Goal: Transaction & Acquisition: Purchase product/service

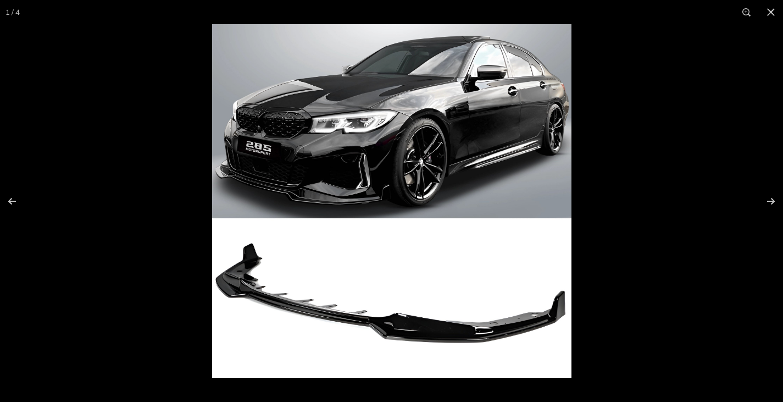
scroll to position [168, 0]
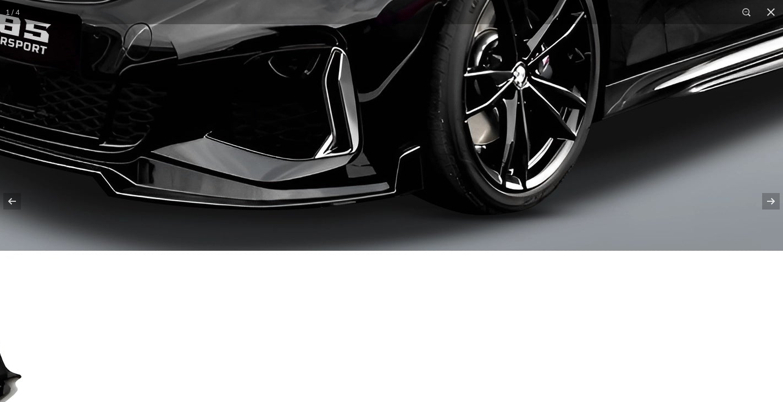
click at [376, 200] on img at bounding box center [427, 196] width 1126 height 1107
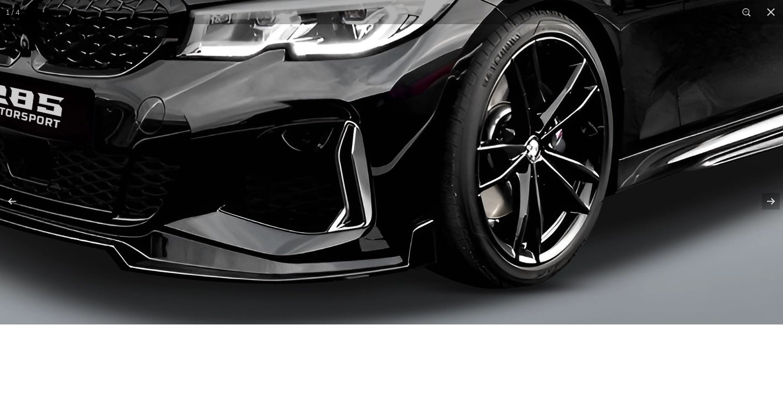
click at [369, 165] on img at bounding box center [440, 270] width 1126 height 1107
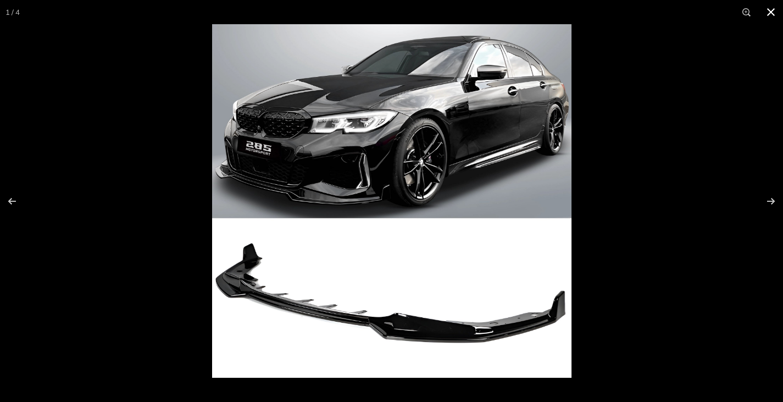
click at [772, 12] on button at bounding box center [771, 12] width 24 height 24
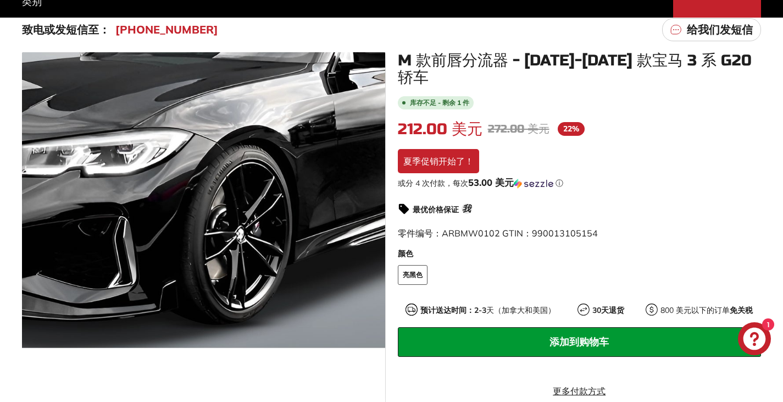
drag, startPoint x: 227, startPoint y: 149, endPoint x: 673, endPoint y: 178, distance: 447.3
click at [673, 178] on div "或分 4 次付款， 每次 53.00 美元 ⓘ" at bounding box center [580, 183] width 364 height 11
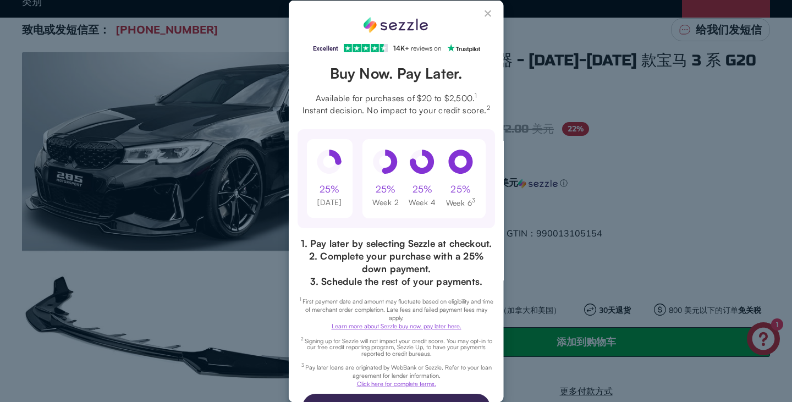
click at [482, 14] on button "Close Sezzle Modal" at bounding box center [488, 15] width 13 height 13
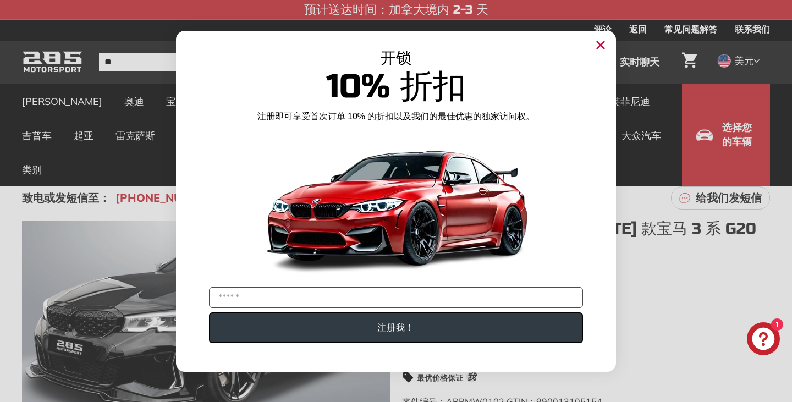
click at [603, 47] on circle "关闭对话框" at bounding box center [600, 44] width 16 height 16
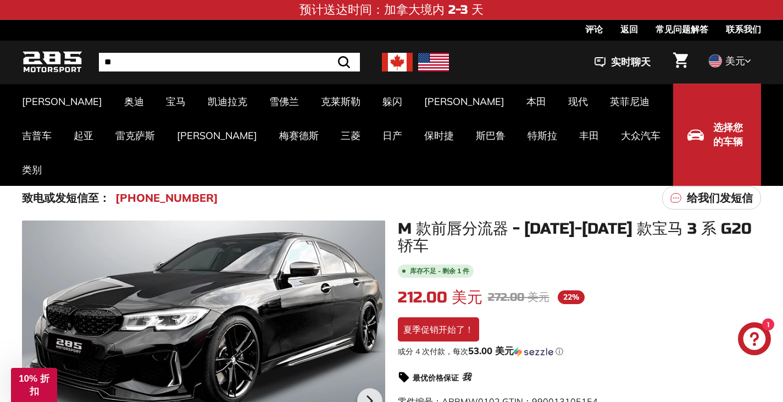
click at [544, 59] on div ".cls-1{fill:none;stroke:#000;stroke-miterlimit:10;stroke-width:2px} 搜索 实时聊天 0 *…" at bounding box center [605, 61] width 312 height 37
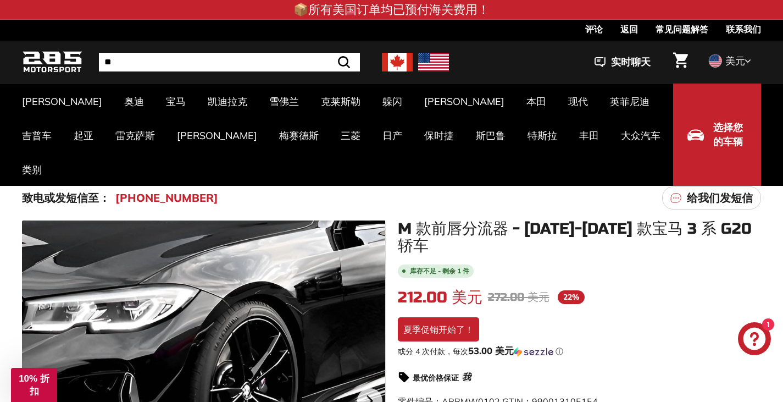
drag, startPoint x: 189, startPoint y: 299, endPoint x: 221, endPoint y: 329, distance: 43.9
click at [221, 329] on div at bounding box center [203, 398] width 363 height 357
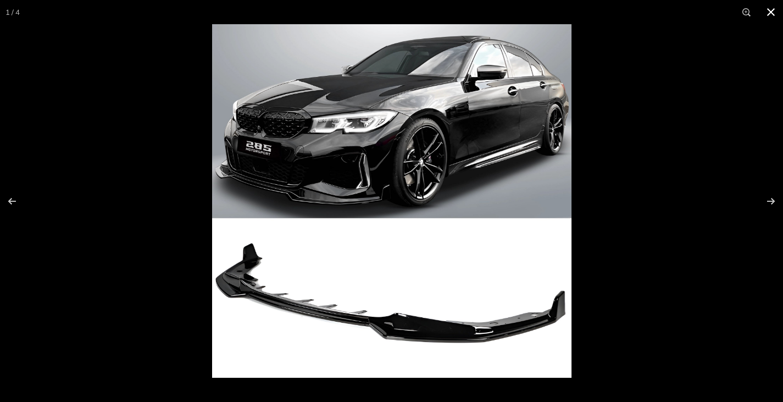
click at [773, 9] on button at bounding box center [771, 12] width 24 height 24
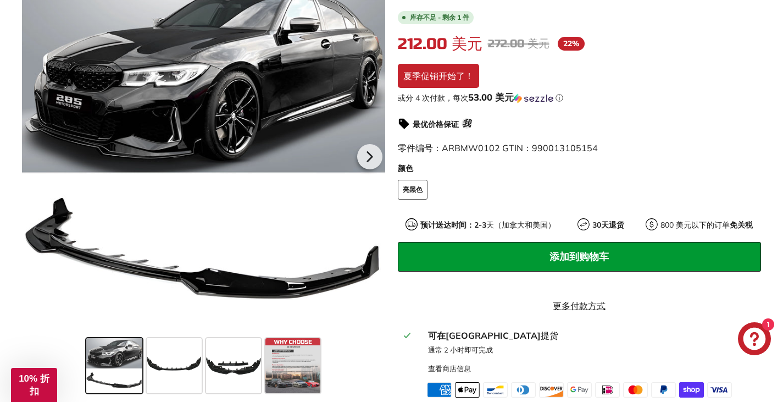
scroll to position [275, 0]
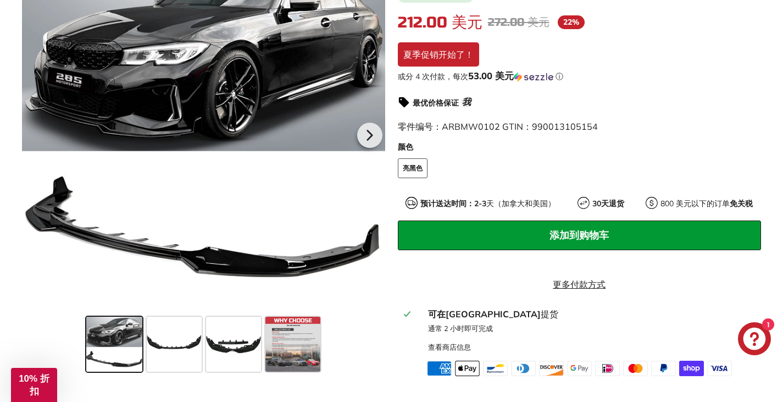
drag, startPoint x: 177, startPoint y: 346, endPoint x: 110, endPoint y: 345, distance: 66.5
drag, startPoint x: 261, startPoint y: 22, endPoint x: 641, endPoint y: 148, distance: 400.2
click at [641, 148] on label "颜色" at bounding box center [580, 147] width 364 height 12
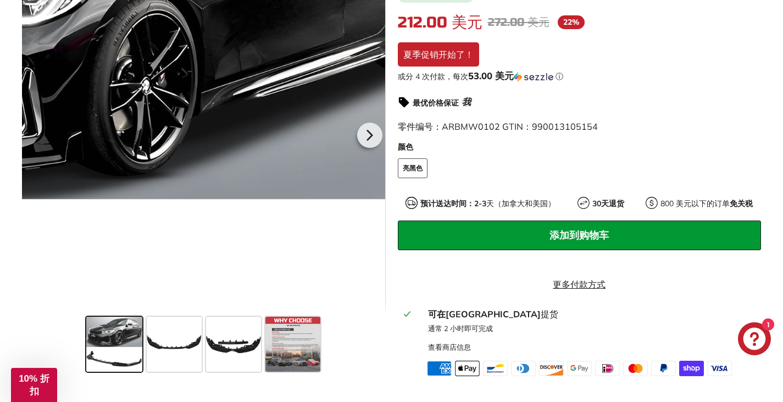
scroll to position [165, 0]
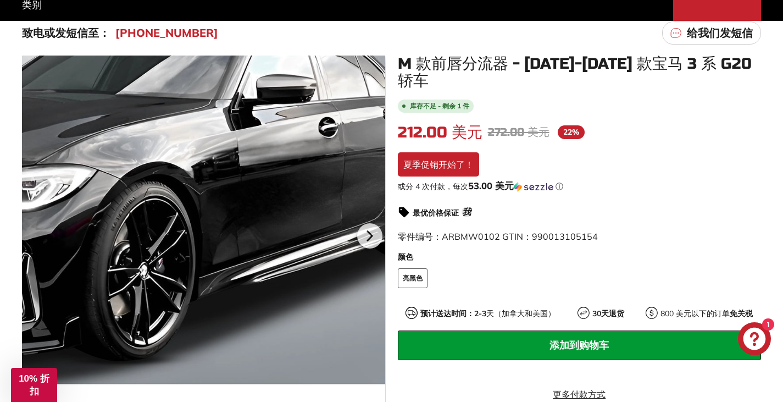
click at [324, 119] on div at bounding box center [203, 234] width 363 height 357
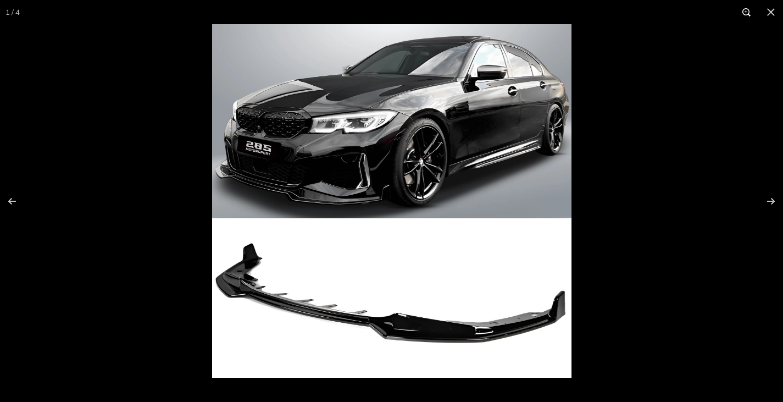
click at [744, 13] on button at bounding box center [747, 12] width 24 height 24
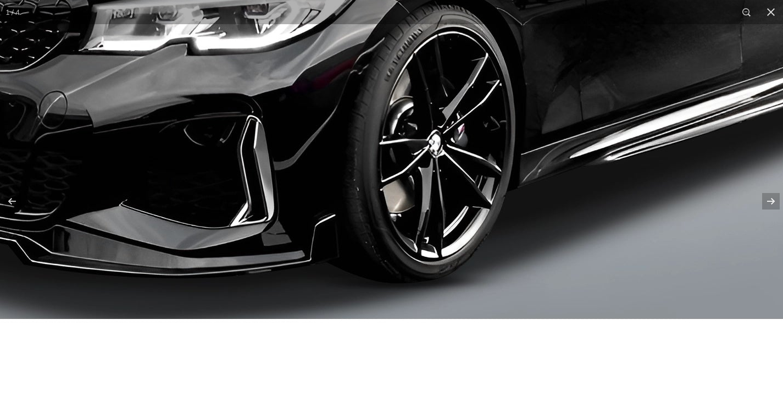
click at [415, 171] on img at bounding box center [343, 264] width 1126 height 1107
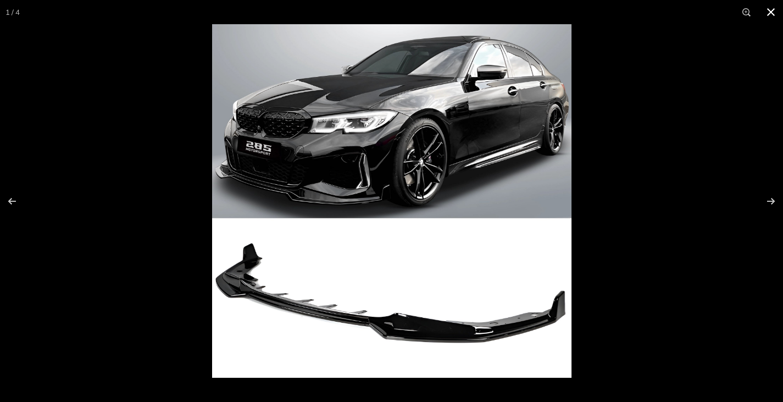
click at [770, 14] on button at bounding box center [771, 12] width 24 height 24
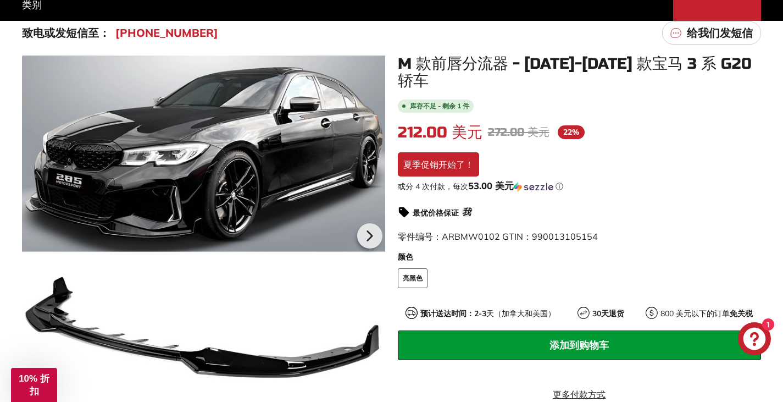
scroll to position [330, 0]
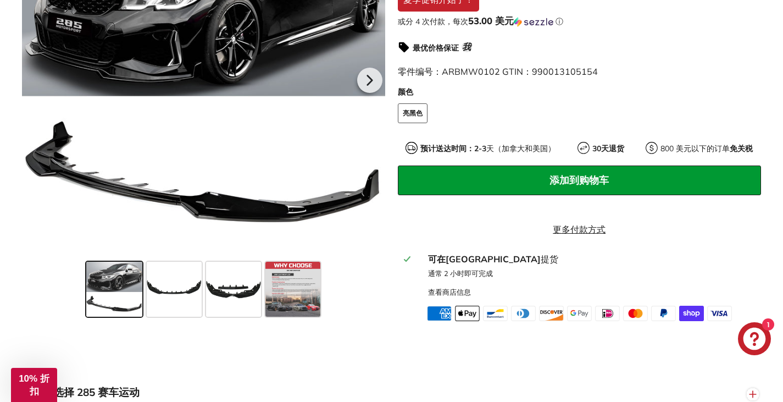
click at [372, 248] on div at bounding box center [203, 78] width 363 height 357
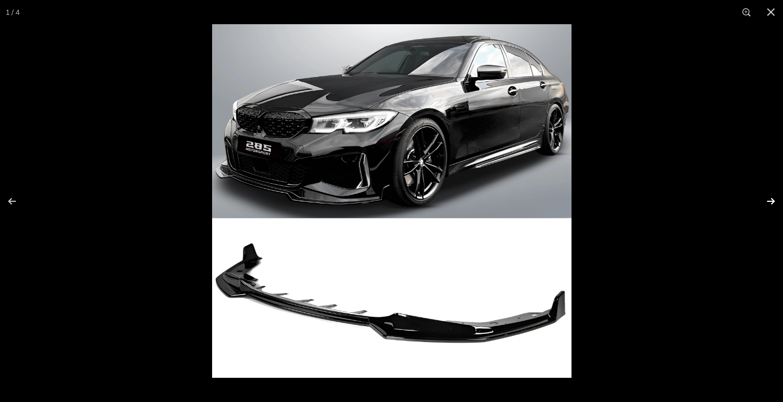
click at [767, 198] on button at bounding box center [764, 201] width 38 height 55
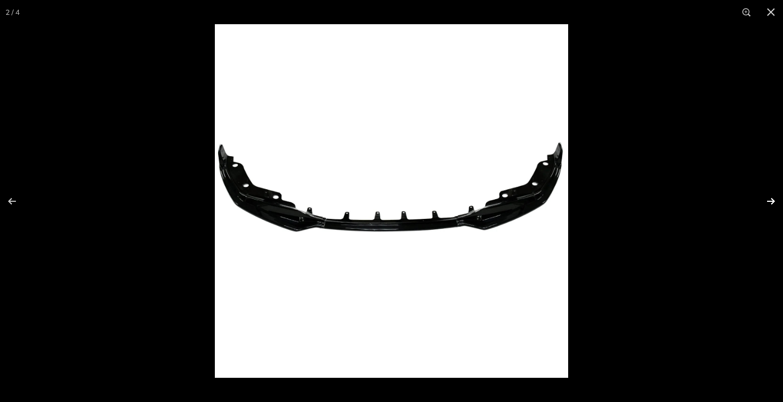
click at [772, 199] on button at bounding box center [764, 201] width 38 height 55
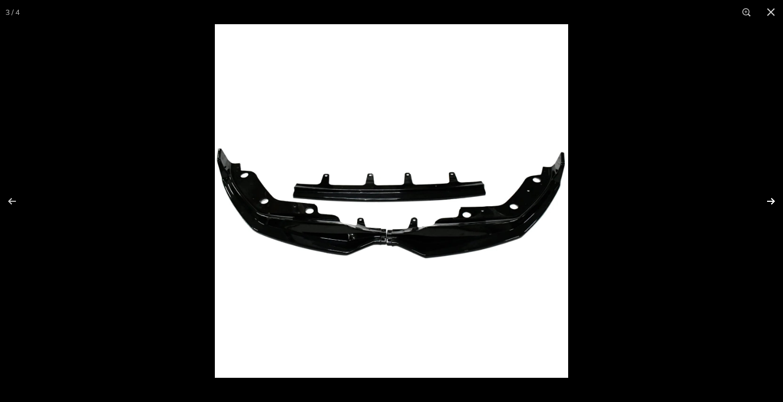
click at [771, 203] on button at bounding box center [764, 201] width 38 height 55
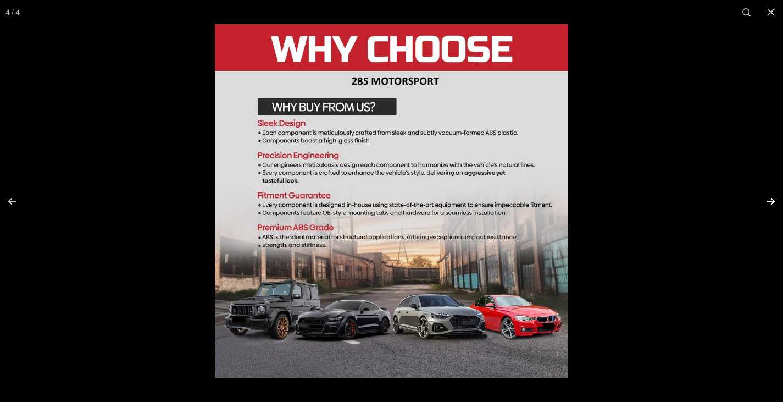
click at [769, 199] on button at bounding box center [764, 201] width 38 height 55
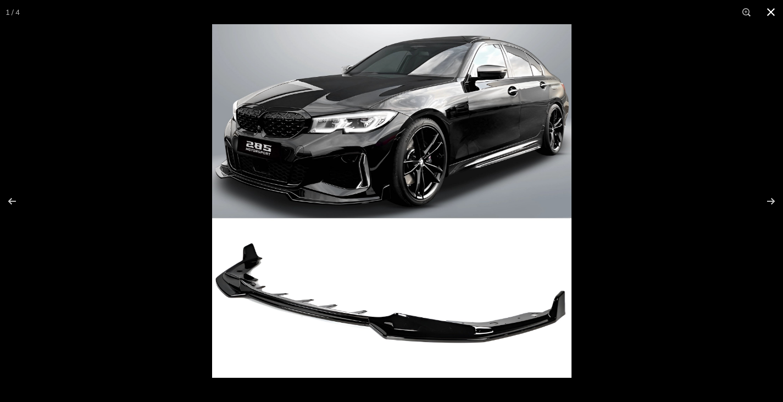
click at [771, 11] on button at bounding box center [771, 12] width 24 height 24
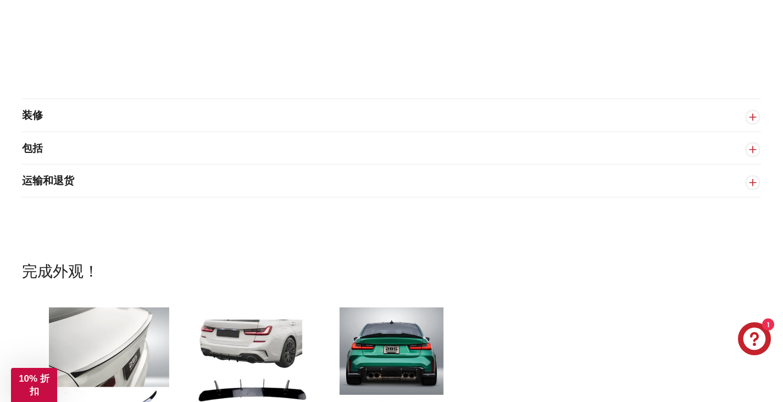
scroll to position [825, 0]
click at [752, 123] on circle "button" at bounding box center [753, 116] width 12 height 12
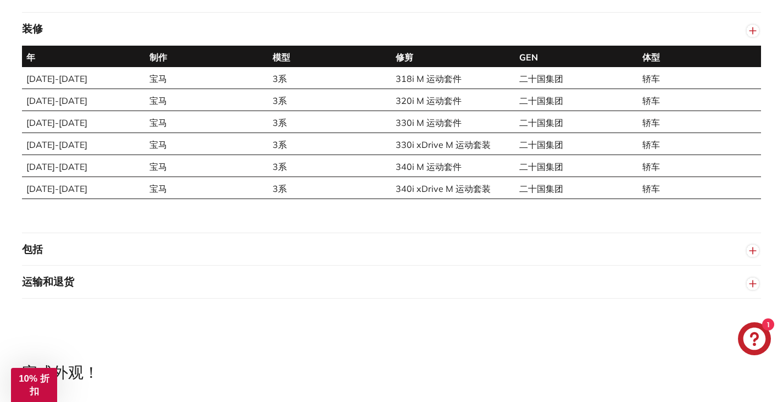
scroll to position [934, 0]
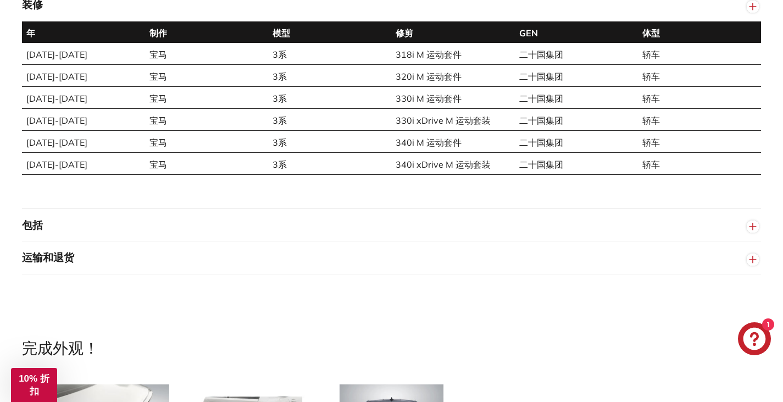
click at [398, 242] on button "包括" at bounding box center [391, 225] width 739 height 33
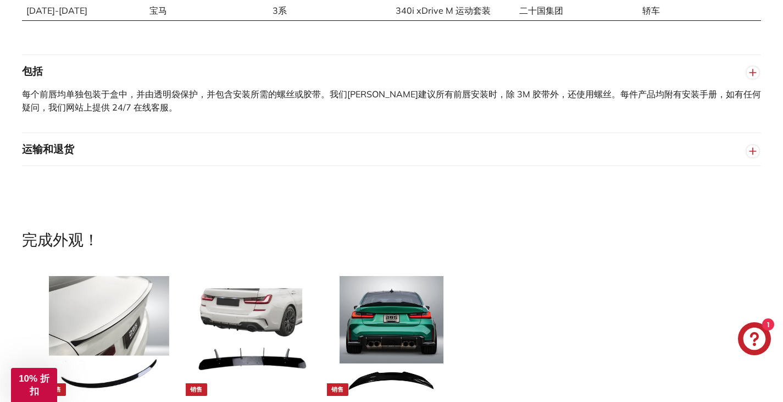
scroll to position [1099, 0]
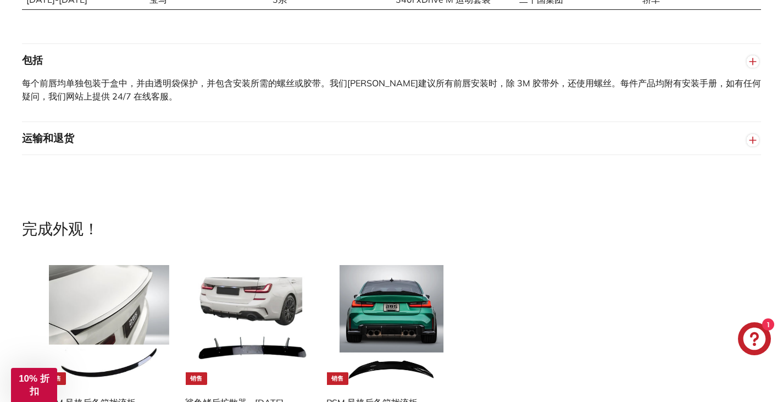
click at [429, 151] on button "运输和退货" at bounding box center [391, 138] width 739 height 33
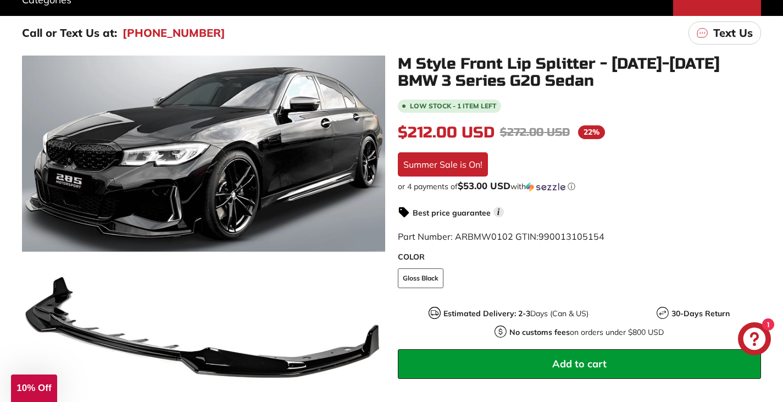
scroll to position [55, 0]
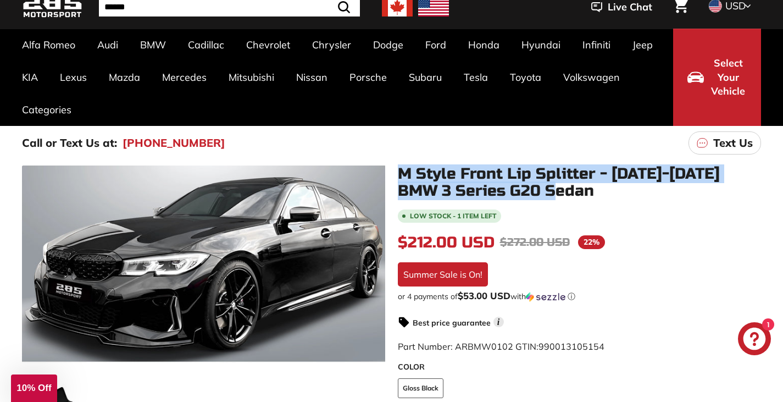
drag, startPoint x: 538, startPoint y: 191, endPoint x: 395, endPoint y: 178, distance: 143.0
click at [395, 178] on div "M Style Front Lip Splitter - 2020-2022 BMW 3 Series G20 Sedan Low stock - 1 ite…" at bounding box center [574, 389] width 376 height 449
copy h1 "M Style Front Lip Splitter - 2020-2022 BMW 3 Series G20 Sedan"
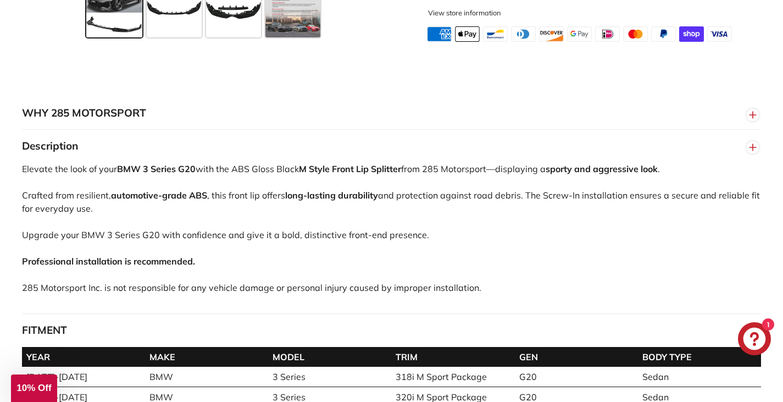
scroll to position [660, 0]
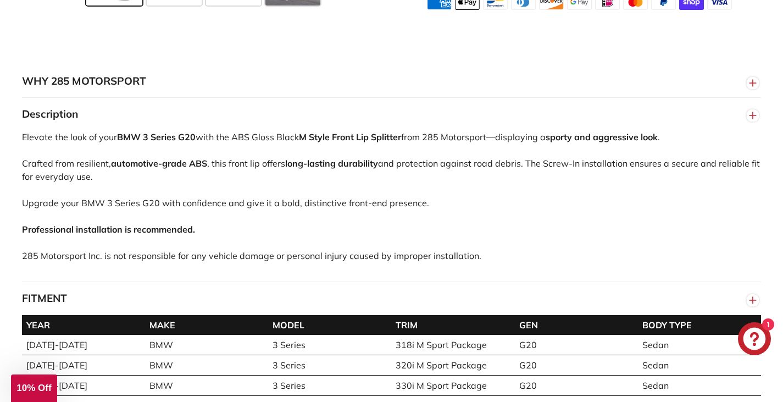
drag, startPoint x: 482, startPoint y: 269, endPoint x: 19, endPoint y: 112, distance: 488.8
click at [19, 112] on div "WHY 285 MOTORSPORT «We bring more to the table than our competitors and we’re c…" at bounding box center [391, 382] width 783 height 635
click at [27, 125] on span "button" at bounding box center [27, 125] width 0 height 0
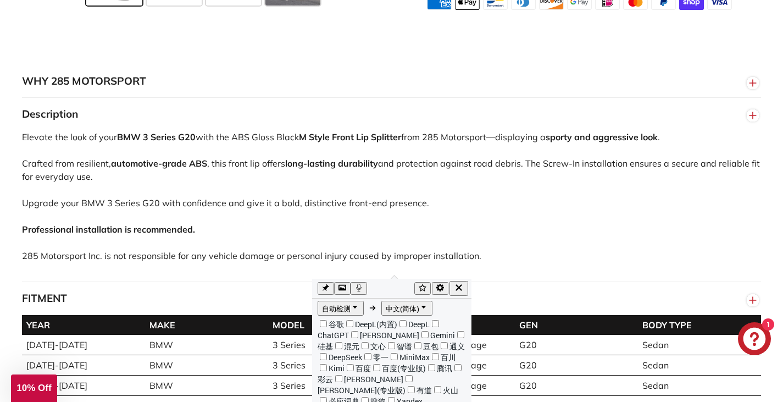
scroll to position [110, 0]
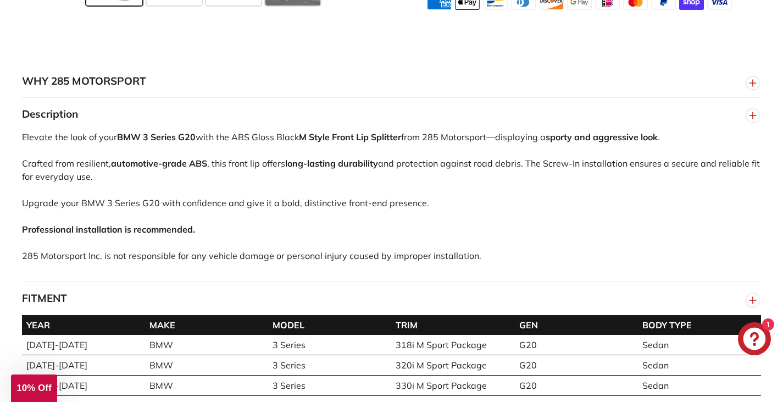
click at [487, 258] on div "Elevate the look of your BMW 3 Series G20 with the ABS Gloss Black M Style Fron…" at bounding box center [391, 205] width 739 height 151
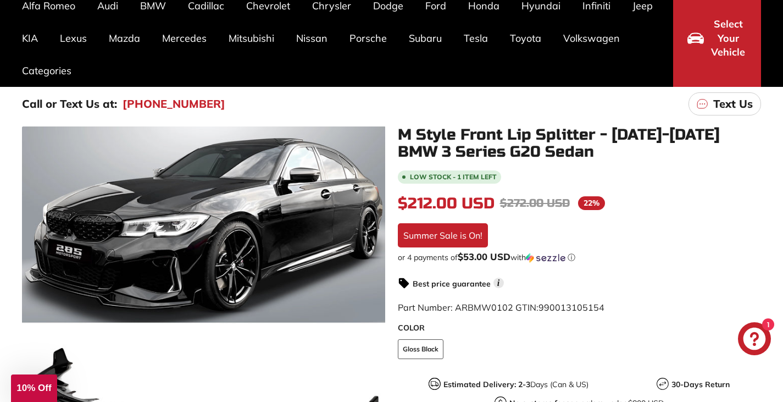
scroll to position [0, 0]
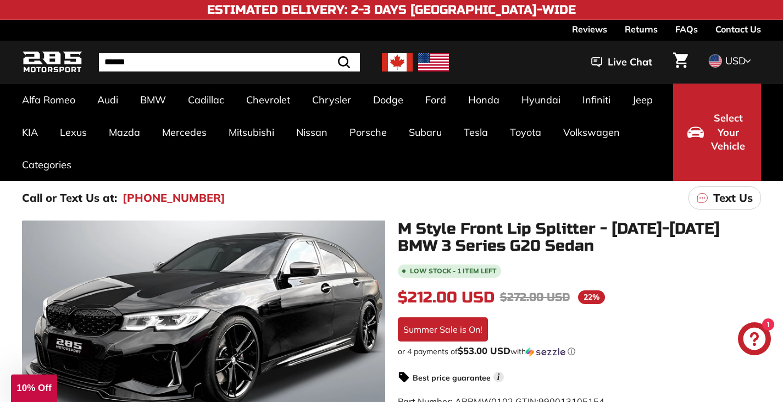
click at [437, 62] on img at bounding box center [433, 62] width 31 height 19
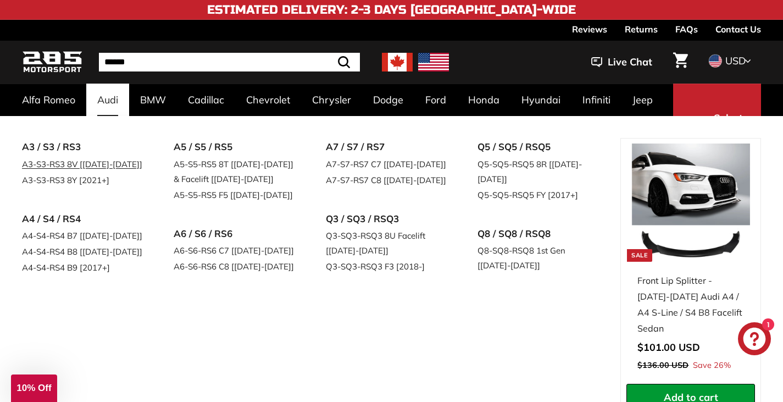
click at [49, 165] on link "A3-S3-RS3 8V [[DATE]-[DATE]]" at bounding box center [82, 164] width 121 height 16
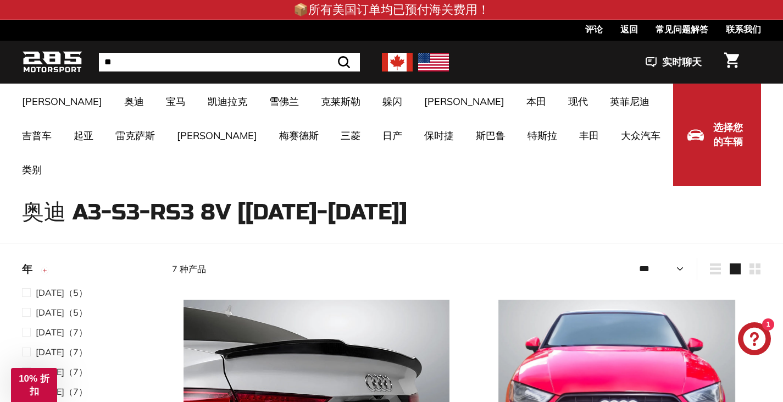
select select "**********"
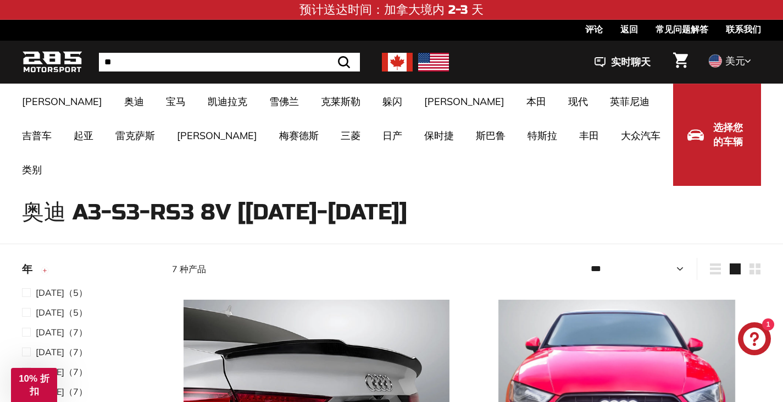
click at [52, 65] on img at bounding box center [52, 62] width 60 height 26
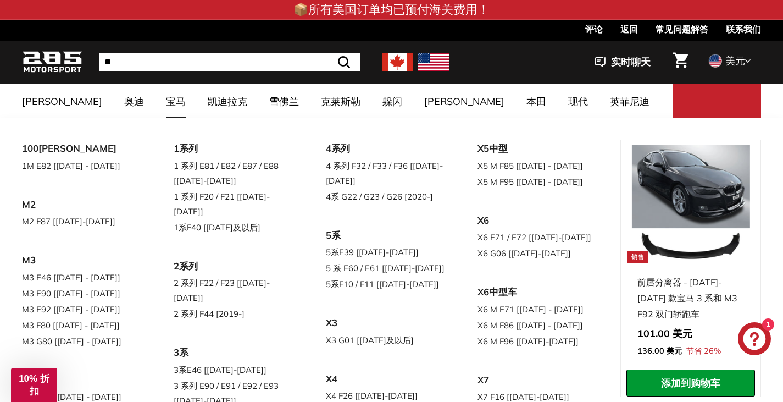
click at [166, 101] on font "宝马" at bounding box center [176, 101] width 20 height 13
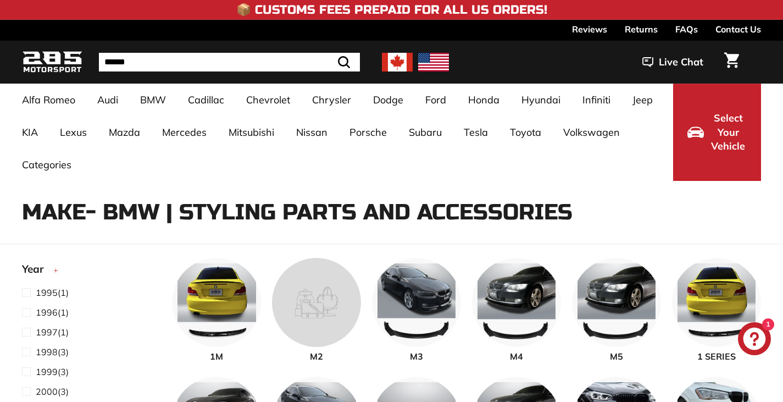
select select "**********"
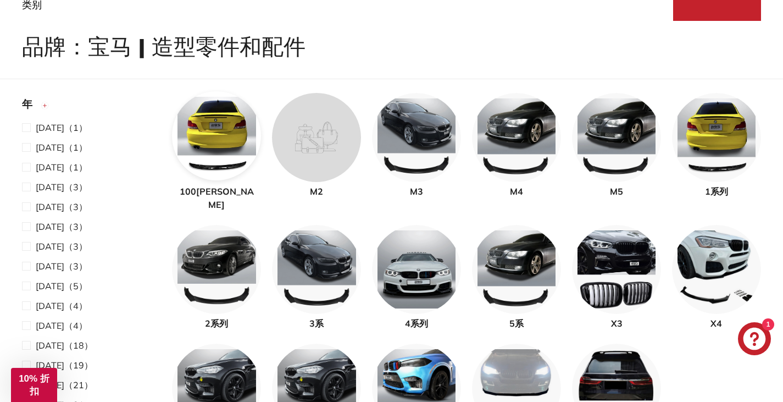
click at [213, 131] on img at bounding box center [216, 135] width 89 height 89
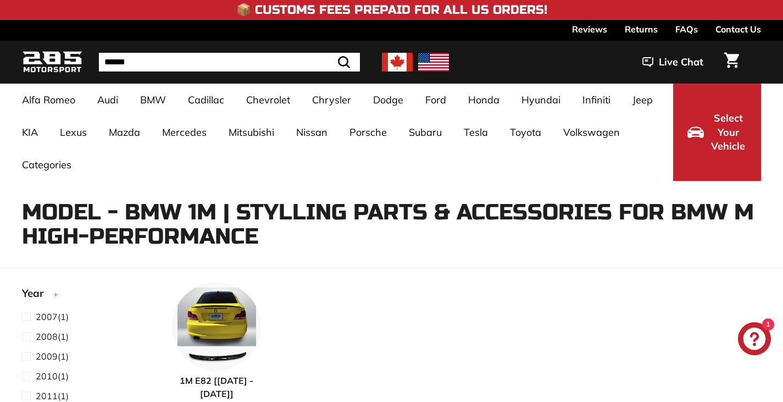
select select "**********"
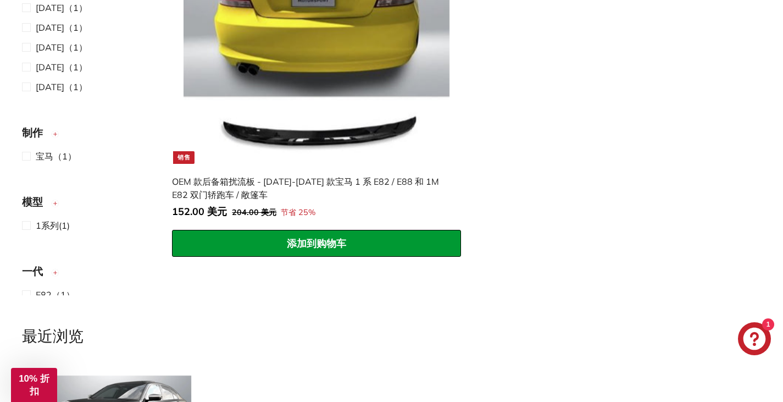
scroll to position [385, 0]
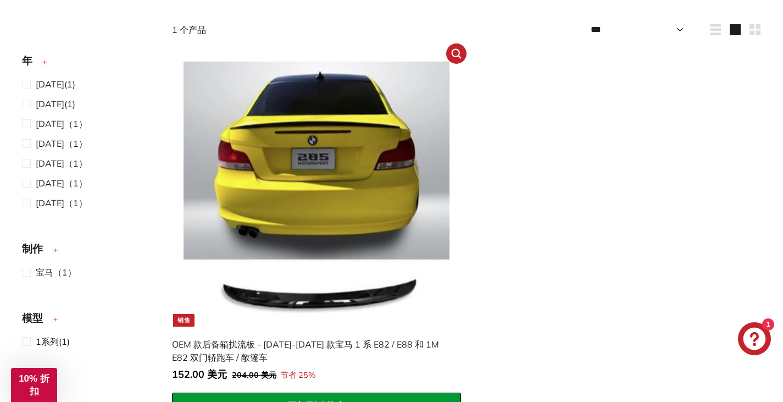
click at [324, 175] on img at bounding box center [317, 193] width 266 height 266
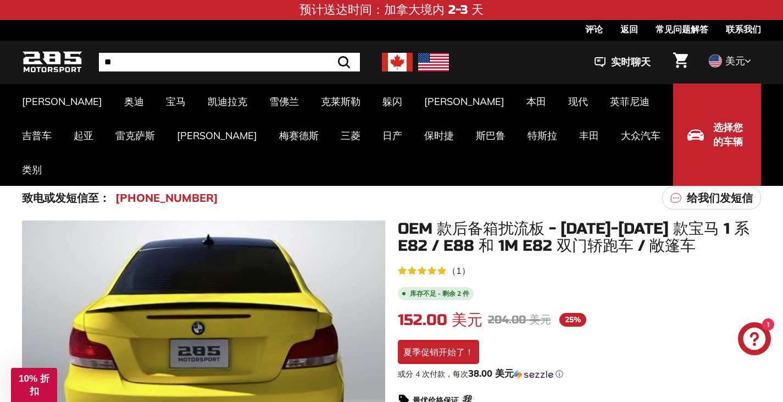
click at [43, 56] on img at bounding box center [52, 62] width 60 height 26
